Goal: Task Accomplishment & Management: Manage account settings

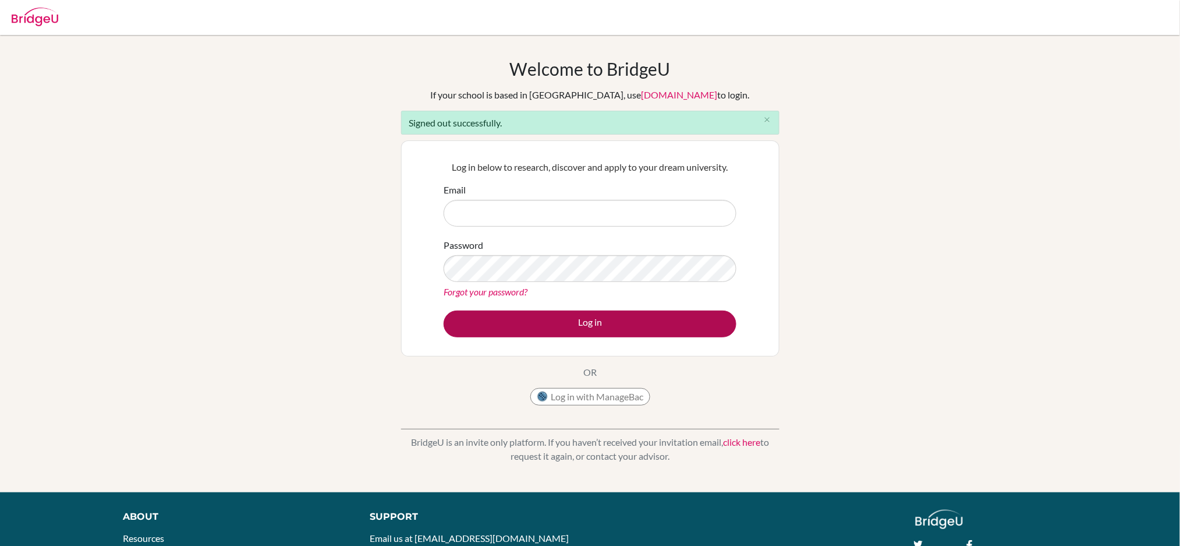
type input "[EMAIL_ADDRESS][DOMAIN_NAME]"
click at [588, 331] on button "Log in" at bounding box center [590, 323] width 293 height 27
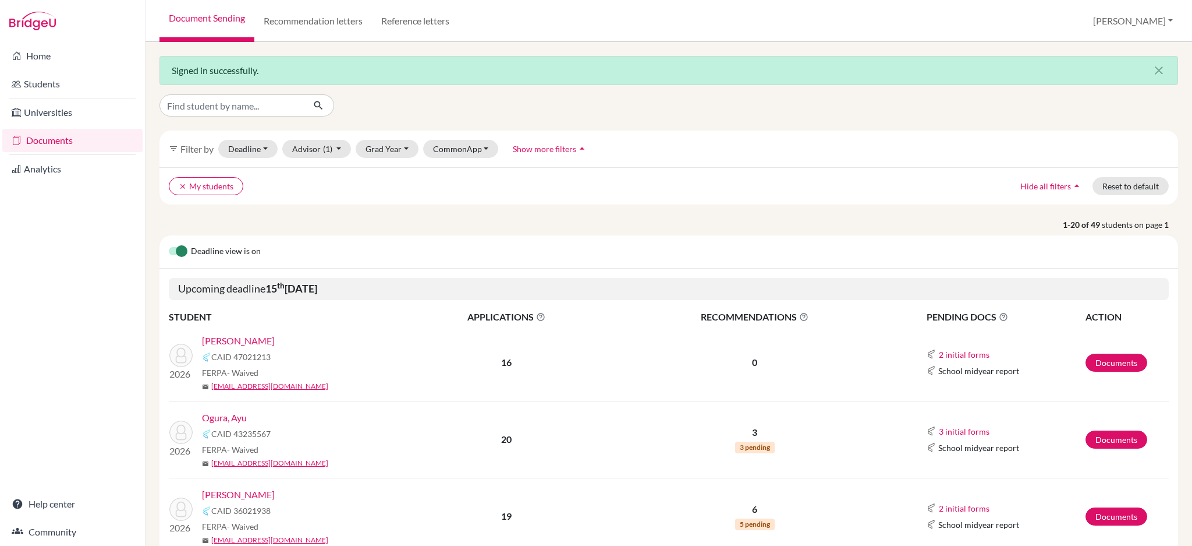
click at [224, 347] on link "[PERSON_NAME]" at bounding box center [238, 341] width 73 height 14
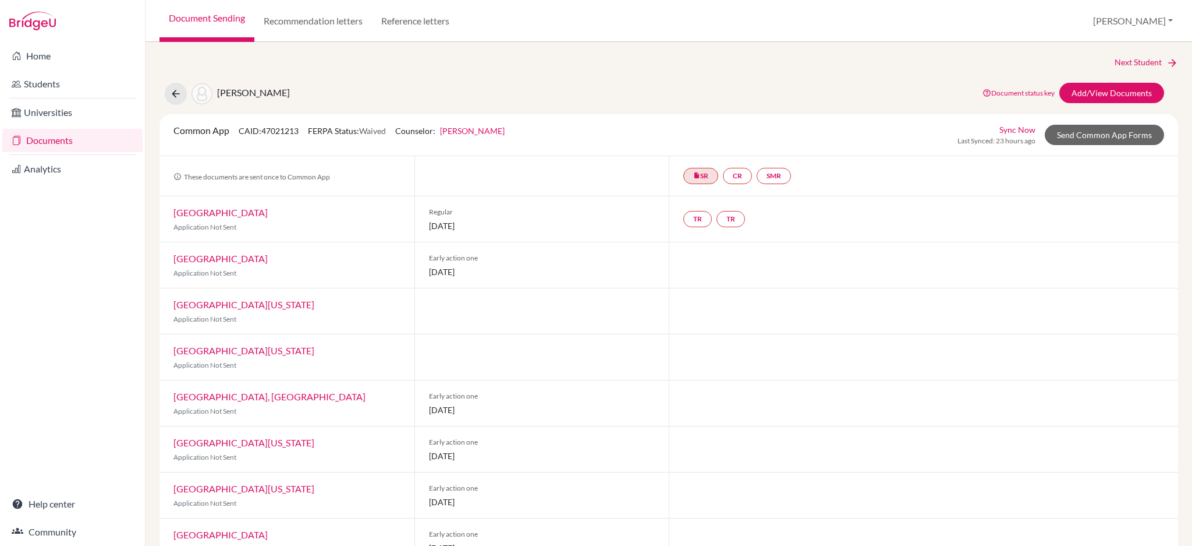
click at [318, 261] on div "Southern Methodist University Application Not Sent" at bounding box center [287, 264] width 255 height 45
drag, startPoint x: 307, startPoint y: 264, endPoint x: 170, endPoint y: 261, distance: 137.4
click at [170, 261] on div "Southern Methodist University Application Not Sent" at bounding box center [287, 264] width 255 height 45
copy link "Southern Methodist University"
click at [784, 354] on div at bounding box center [923, 356] width 509 height 45
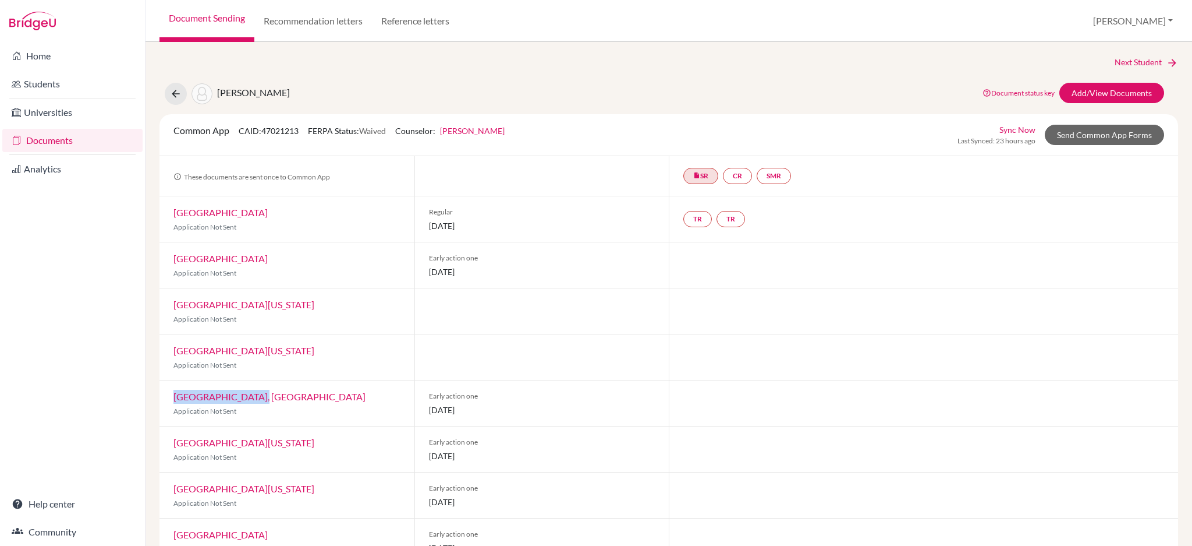
drag, startPoint x: 167, startPoint y: 398, endPoint x: 247, endPoint y: 398, distance: 80.4
click at [247, 398] on div "Rutgers University, New Brunswick Application Not Sent" at bounding box center [287, 402] width 255 height 45
copy link "Rutgers University"
click at [561, 73] on div "Next Student Lin, Jolie Document status key TR Requirement. Document not upload…" at bounding box center [669, 529] width 1019 height 946
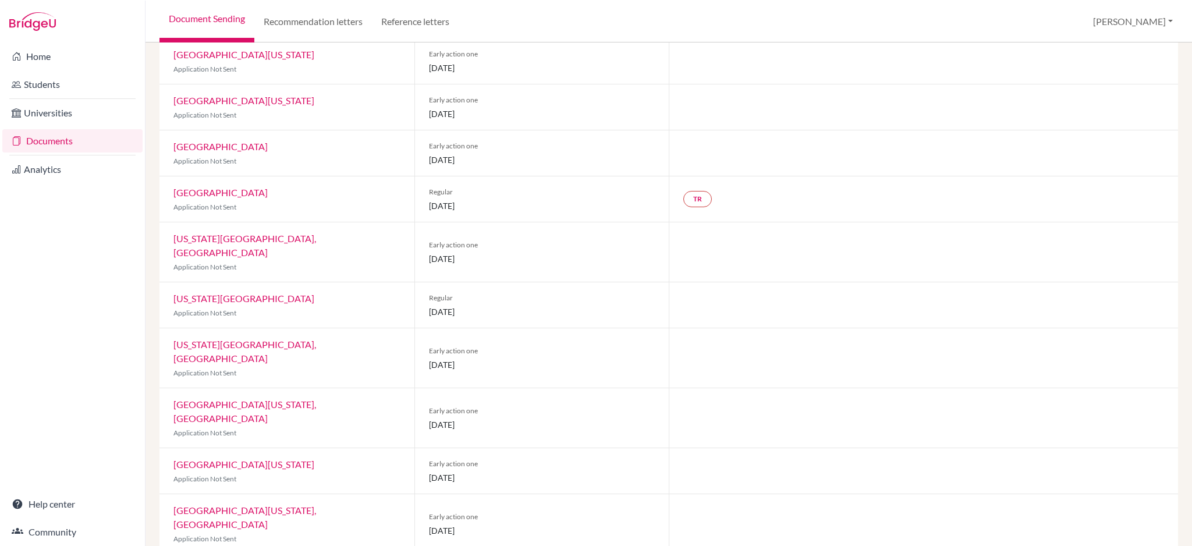
scroll to position [399, 0]
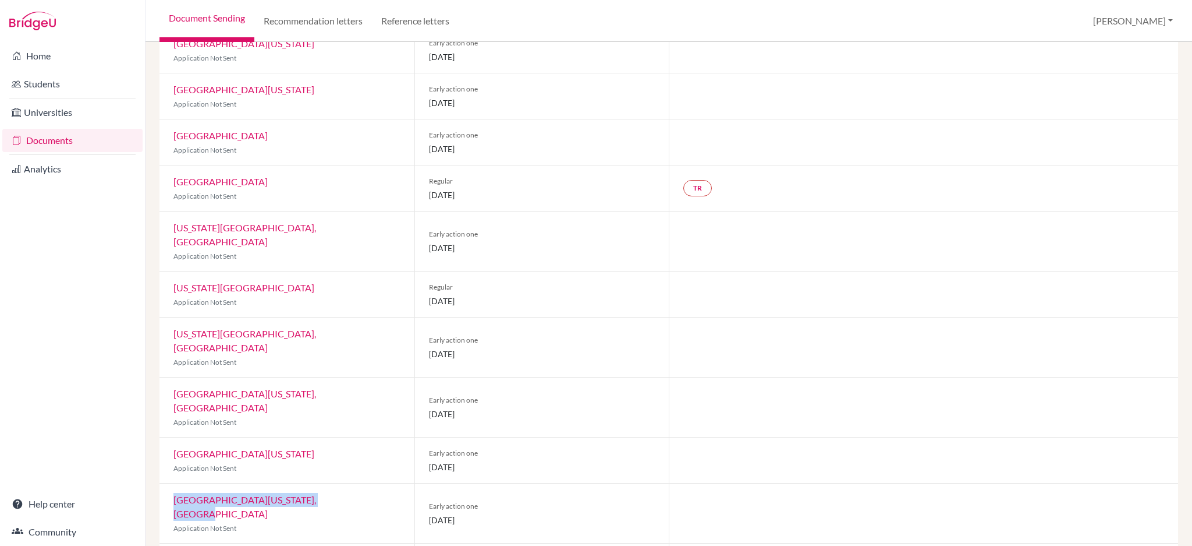
drag, startPoint x: 330, startPoint y: 459, endPoint x: 166, endPoint y: 462, distance: 164.2
click at [166, 483] on div "University of Minnesota, Twin Cities Application Not Sent" at bounding box center [287, 512] width 255 height 59
drag, startPoint x: 348, startPoint y: 415, endPoint x: 165, endPoint y: 412, distance: 182.9
click at [165, 437] on div "University of Illinois Urbana-Champaign Application Not Sent" at bounding box center [287, 459] width 255 height 45
click at [367, 377] on div "University of Massachusetts, Amherst Application Not Sent" at bounding box center [287, 406] width 255 height 59
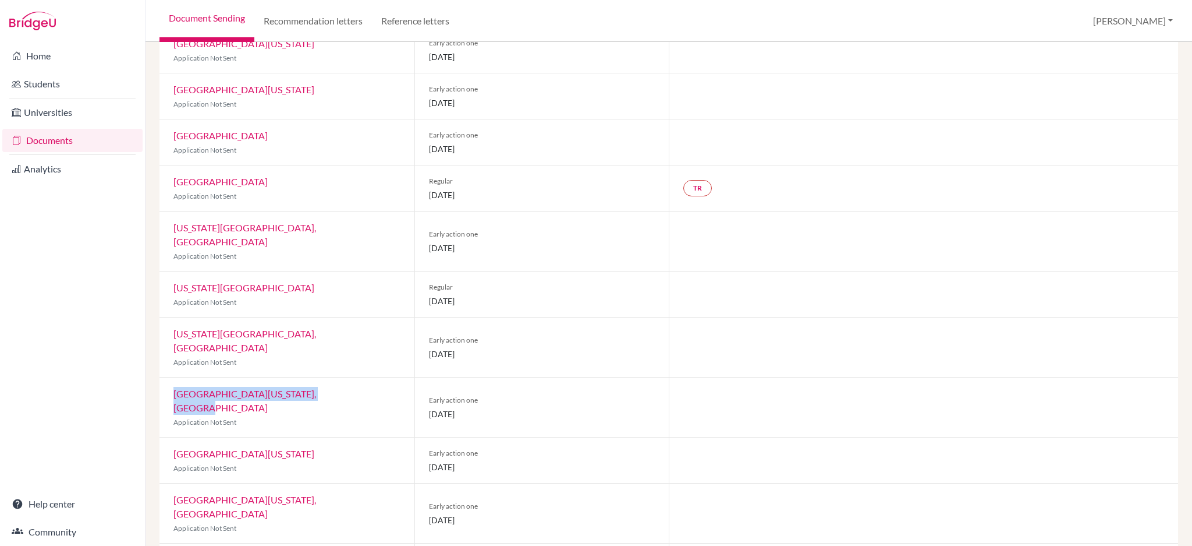
drag, startPoint x: 365, startPoint y: 368, endPoint x: 157, endPoint y: 368, distance: 207.9
click at [157, 368] on div "Next Student Lin, Jolie Document status key TR Requirement. Document not upload…" at bounding box center [669, 294] width 1047 height 504
copy link "University of Massachusetts, Amherst"
